Goal: Task Accomplishment & Management: Use online tool/utility

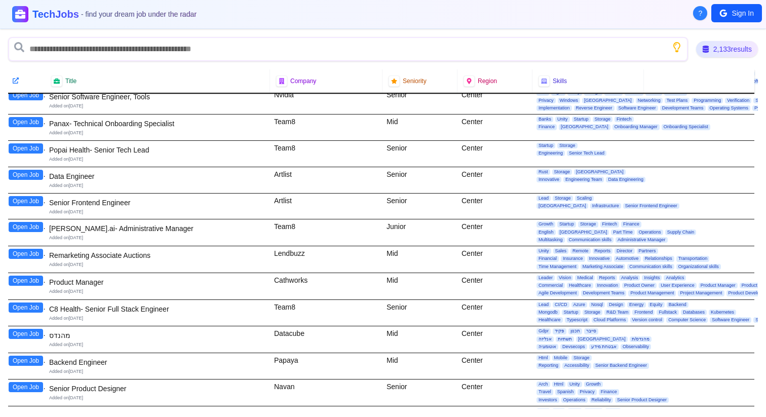
scroll to position [880, 0]
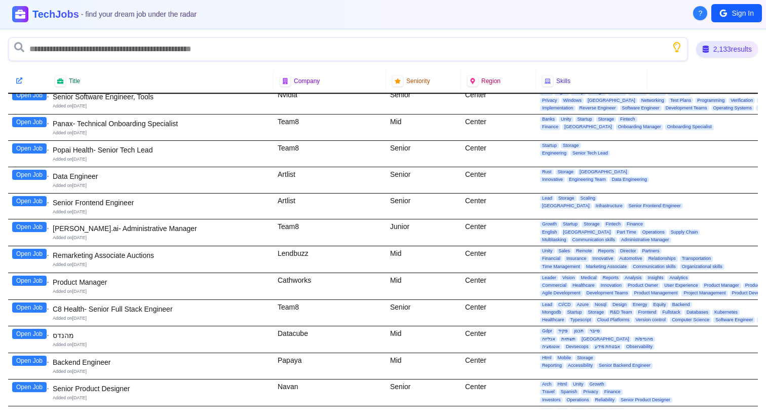
click at [303, 280] on div "Cathworks" at bounding box center [330, 286] width 112 height 26
click at [29, 282] on button "Open Job" at bounding box center [29, 281] width 34 height 10
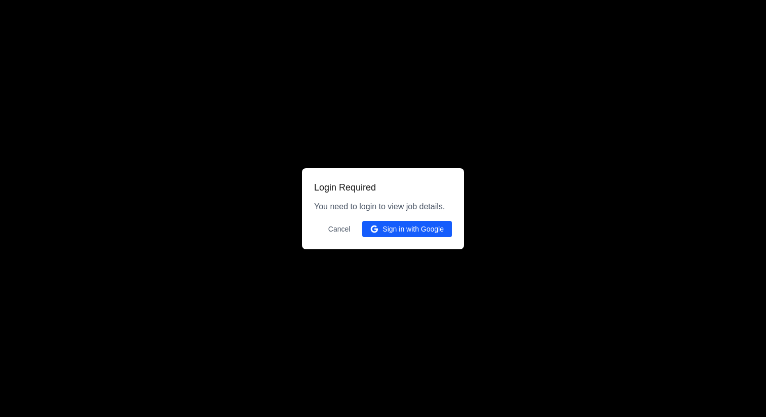
click at [421, 232] on button "Sign in with Google" at bounding box center [407, 229] width 90 height 16
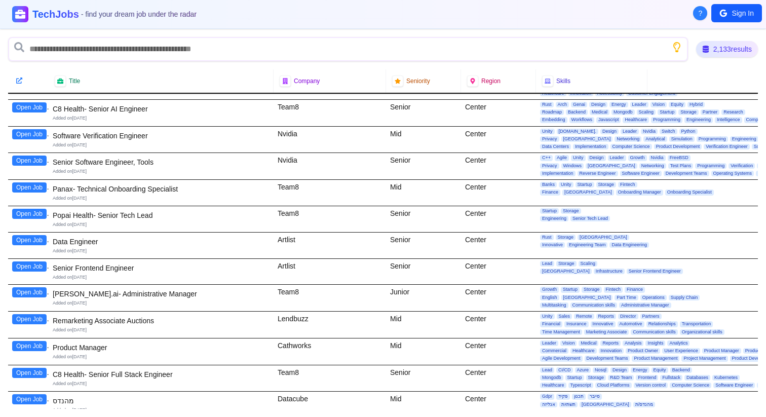
scroll to position [816, 0]
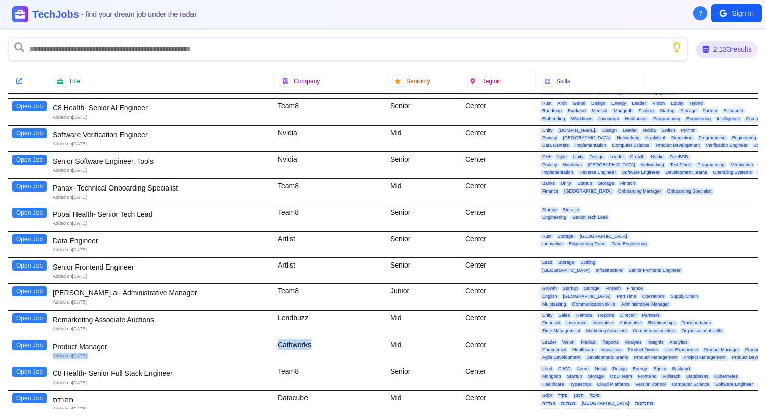
drag, startPoint x: 312, startPoint y: 346, endPoint x: 273, endPoint y: 344, distance: 39.1
click at [271, 344] on div "Open Job Product Manager Added on [DATE] Cathworks Mid Center Leader Vision Med…" at bounding box center [383, 350] width 750 height 27
click at [278, 344] on div "Cathworks" at bounding box center [330, 350] width 112 height 26
drag, startPoint x: 278, startPoint y: 344, endPoint x: 321, endPoint y: 347, distance: 43.2
click at [321, 347] on div "Cathworks" at bounding box center [330, 350] width 112 height 26
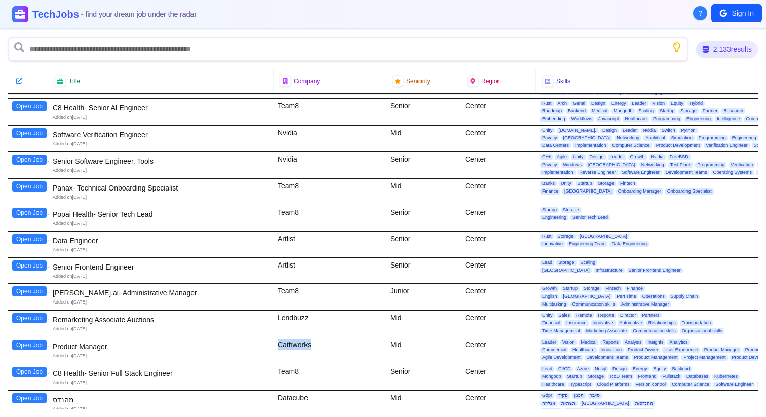
copy div "Cathworks"
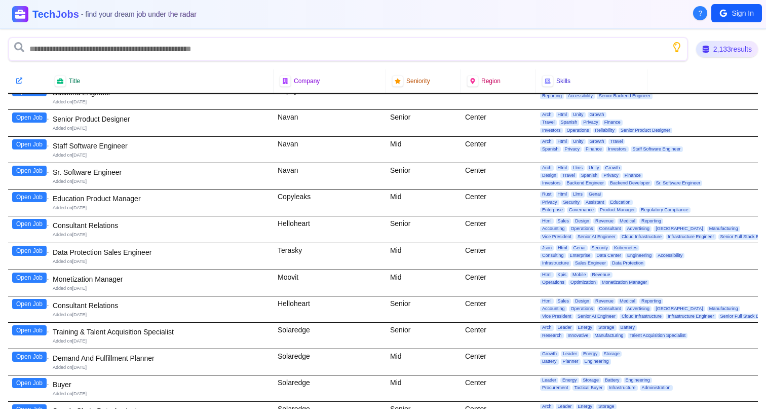
scroll to position [1152, 0]
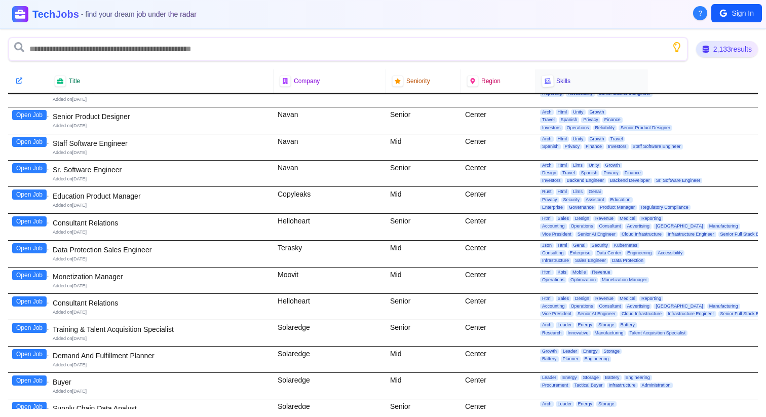
click at [551, 83] on div at bounding box center [547, 80] width 13 height 13
click at [548, 81] on icon at bounding box center [547, 81] width 7 height 7
click at [564, 81] on span "Skills" at bounding box center [563, 81] width 14 height 8
click at [579, 82] on div "Skills" at bounding box center [591, 81] width 99 height 11
click at [562, 81] on span "Skills" at bounding box center [563, 81] width 14 height 8
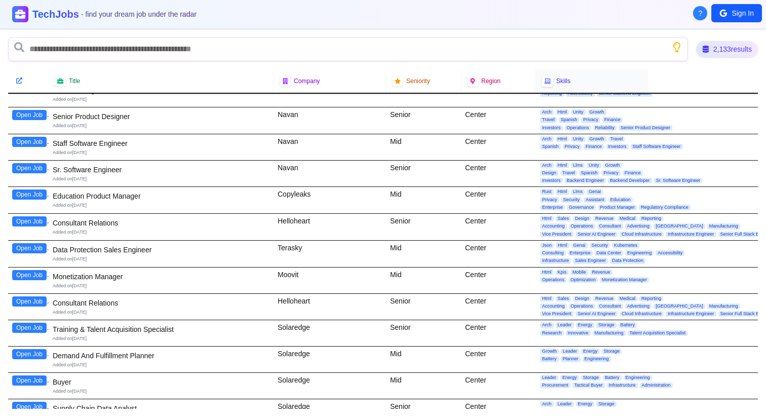
click at [551, 82] on div at bounding box center [548, 81] width 12 height 12
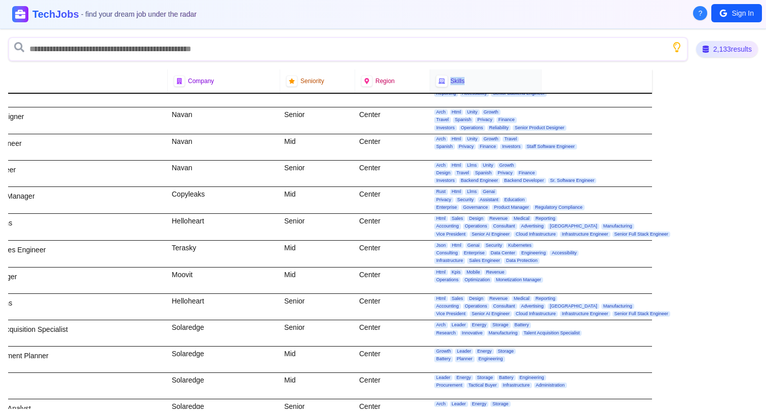
scroll to position [1152, 112]
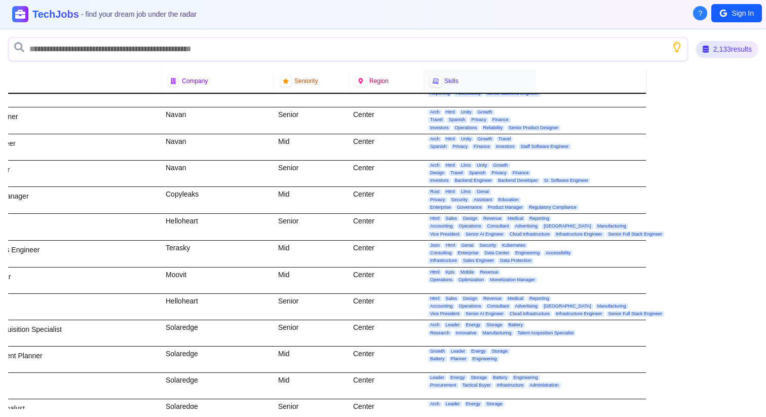
drag, startPoint x: 433, startPoint y: 81, endPoint x: 446, endPoint y: 82, distance: 12.7
click at [434, 81] on icon at bounding box center [435, 81] width 7 height 7
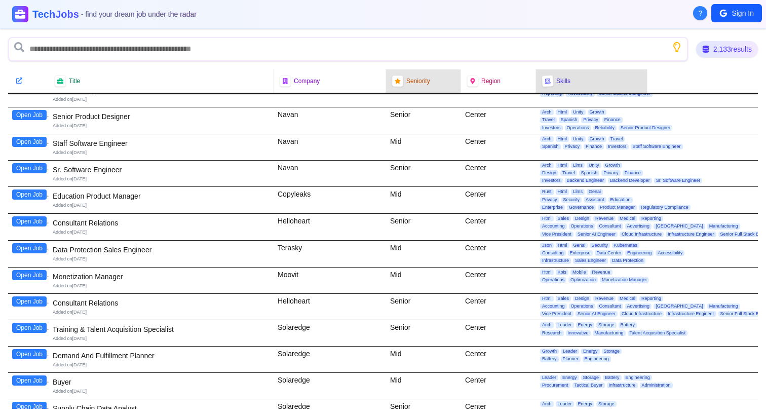
scroll to position [1152, 2]
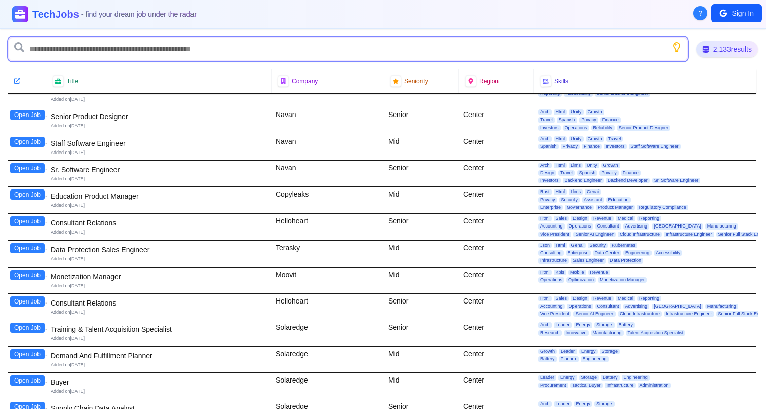
click at [261, 51] on input "text" at bounding box center [348, 49] width 680 height 24
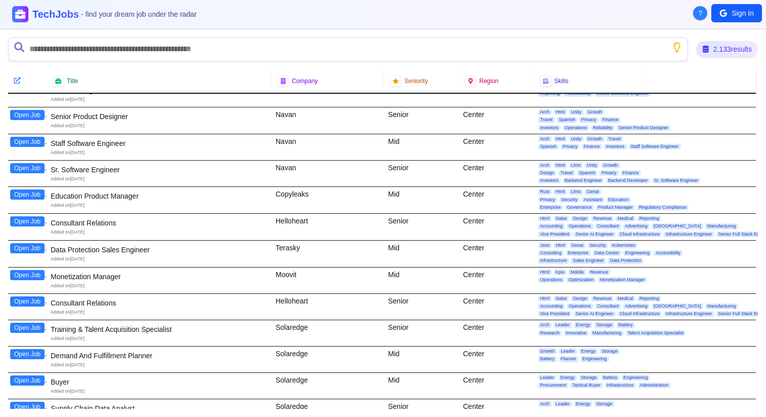
click at [20, 81] on icon at bounding box center [17, 80] width 7 height 7
click at [20, 78] on icon at bounding box center [17, 80] width 7 height 7
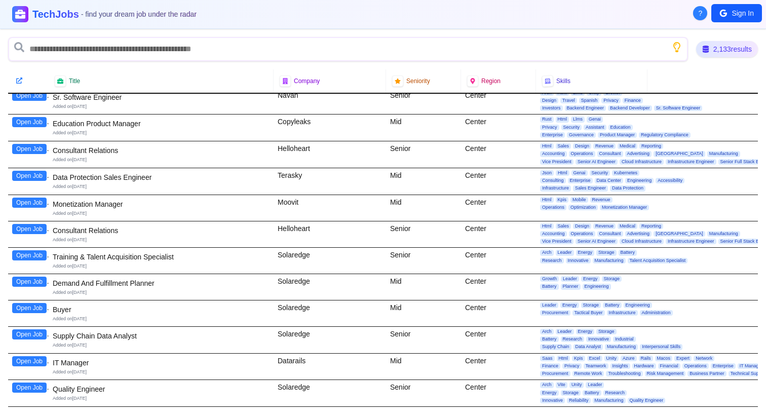
scroll to position [1233, 0]
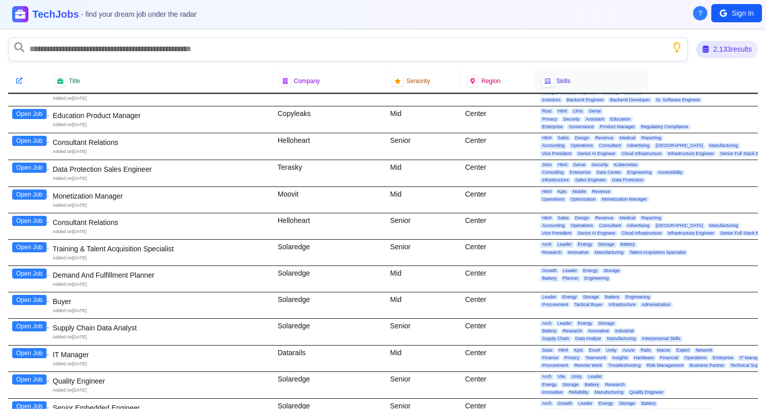
click at [543, 85] on div at bounding box center [548, 81] width 13 height 13
click at [548, 83] on icon at bounding box center [547, 81] width 7 height 6
click at [548, 83] on icon at bounding box center [547, 82] width 7 height 6
click at [722, 50] on div "2,133 results" at bounding box center [727, 49] width 65 height 17
click at [700, 49] on div "2,133 results" at bounding box center [727, 49] width 65 height 17
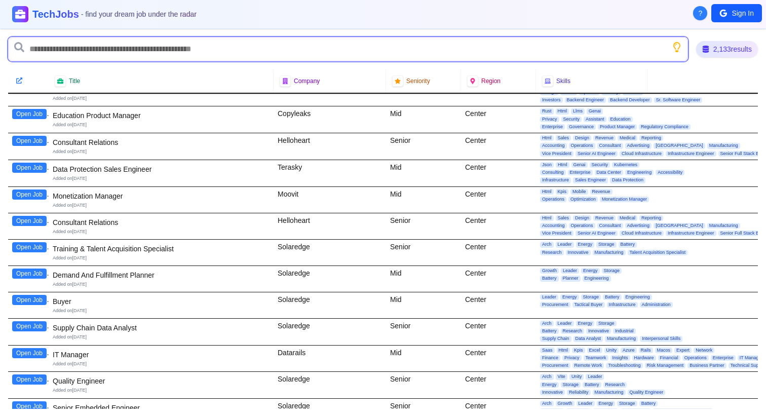
click at [105, 51] on input "text" at bounding box center [348, 49] width 680 height 24
type input "*"
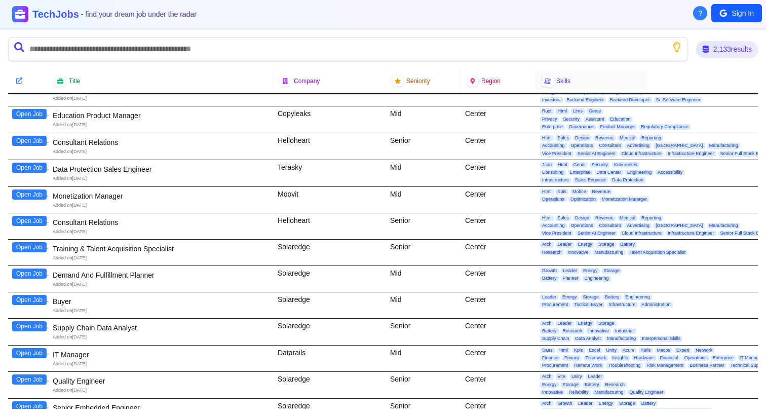
click at [547, 82] on icon at bounding box center [547, 81] width 7 height 6
click at [553, 84] on div at bounding box center [548, 81] width 12 height 12
click at [544, 82] on icon at bounding box center [547, 81] width 7 height 7
click at [610, 87] on div "Skills" at bounding box center [591, 80] width 111 height 23
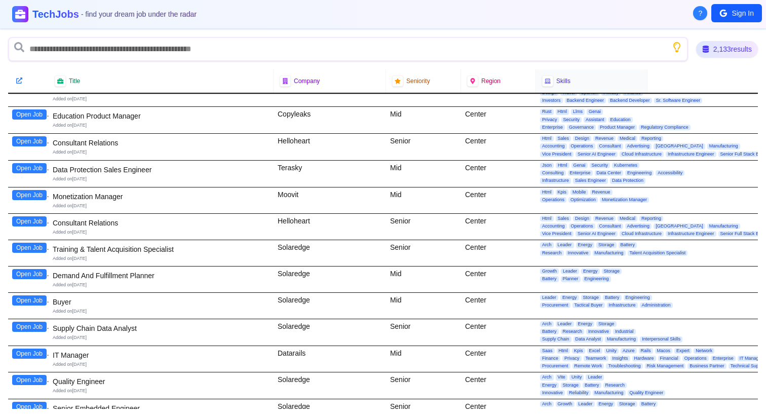
click at [610, 87] on div "Skills" at bounding box center [591, 80] width 111 height 23
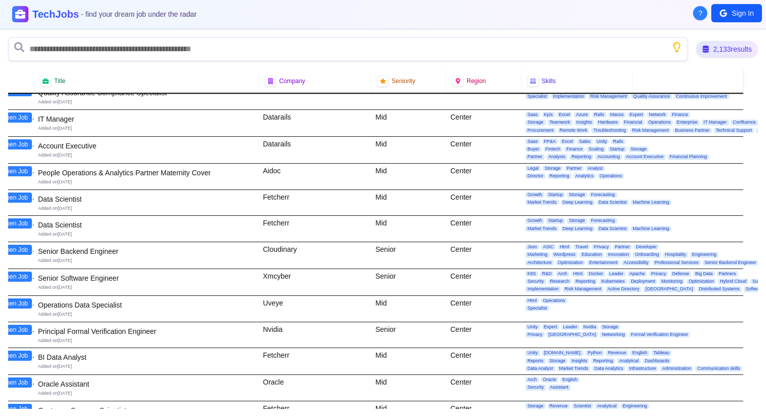
scroll to position [5713, 15]
